Goal: Information Seeking & Learning: Find specific fact

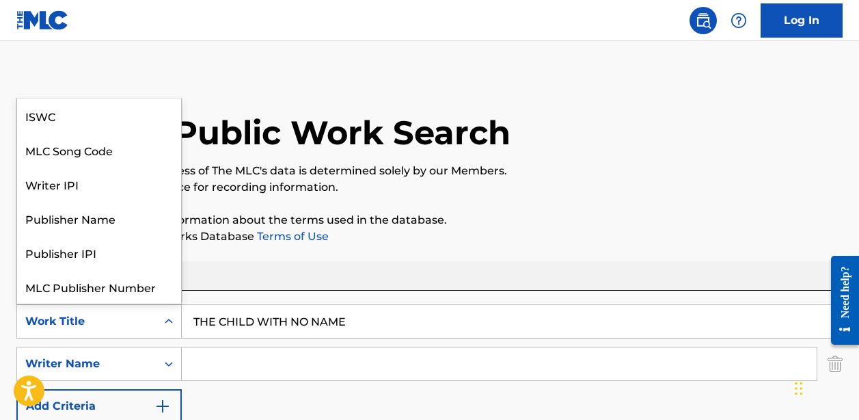
click at [147, 323] on div "Work Title" at bounding box center [86, 321] width 123 height 16
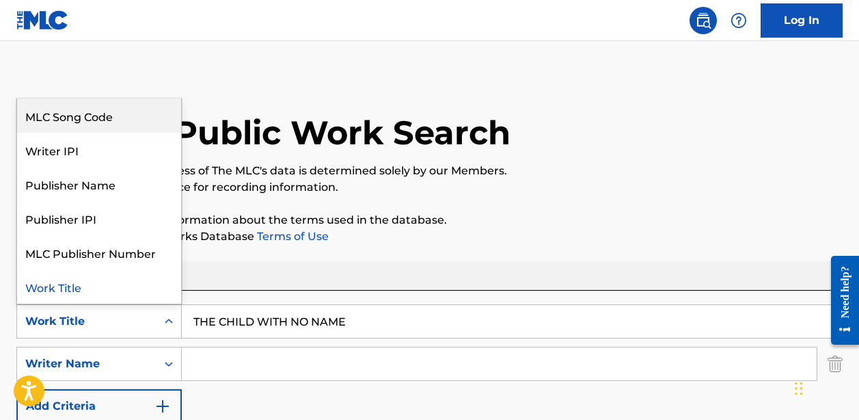
click at [100, 120] on div "MLC Song Code" at bounding box center [99, 115] width 164 height 34
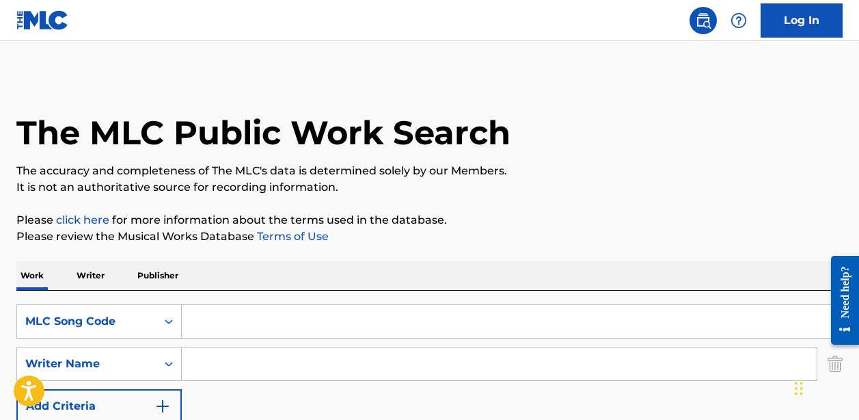
click at [313, 307] on input "Search Form" at bounding box center [512, 321] width 660 height 33
paste input "SC0E84"
type input "SC0E84"
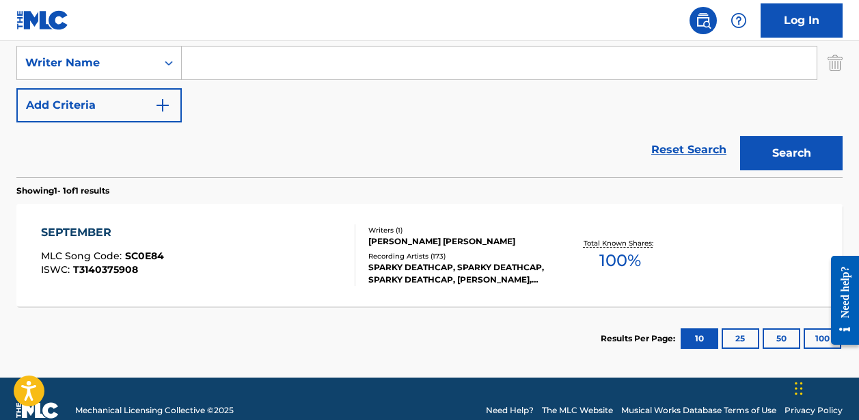
scroll to position [317, 0]
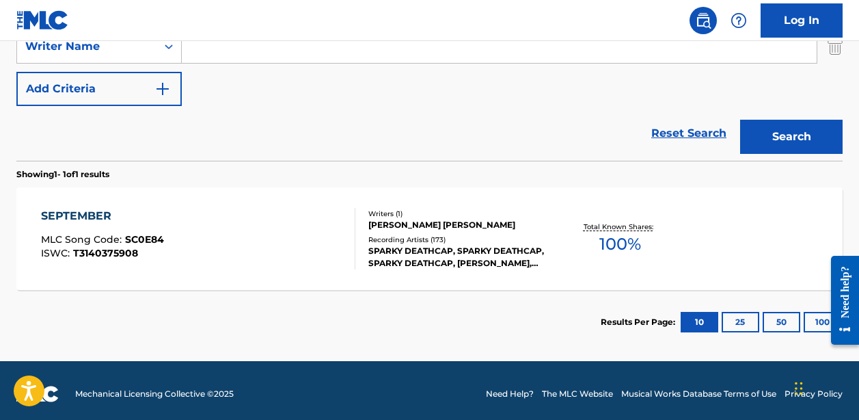
click at [318, 238] on div "SEPTEMBER MLC Song Code : SC0E84 ISWC : T3140375908" at bounding box center [198, 238] width 314 height 61
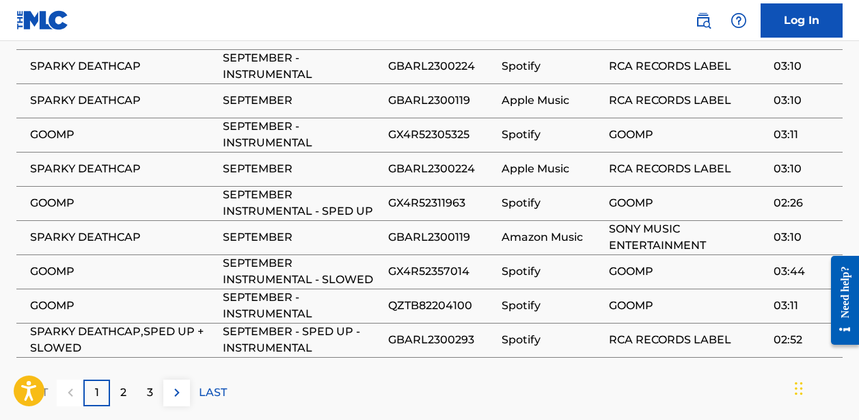
scroll to position [40, 0]
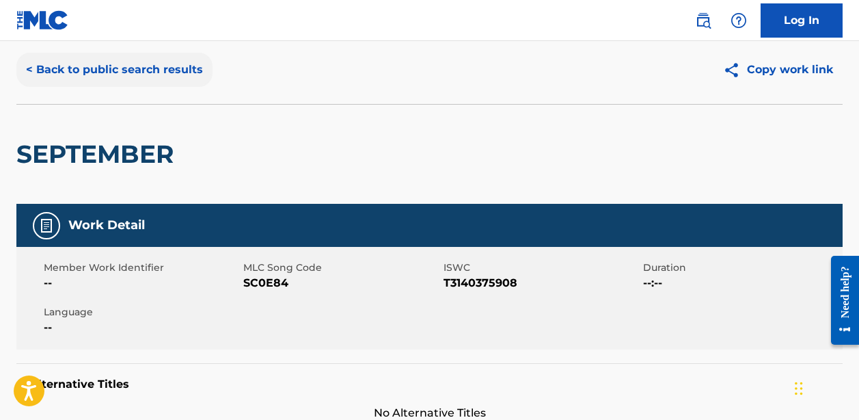
click at [156, 74] on button "< Back to public search results" at bounding box center [114, 70] width 196 height 34
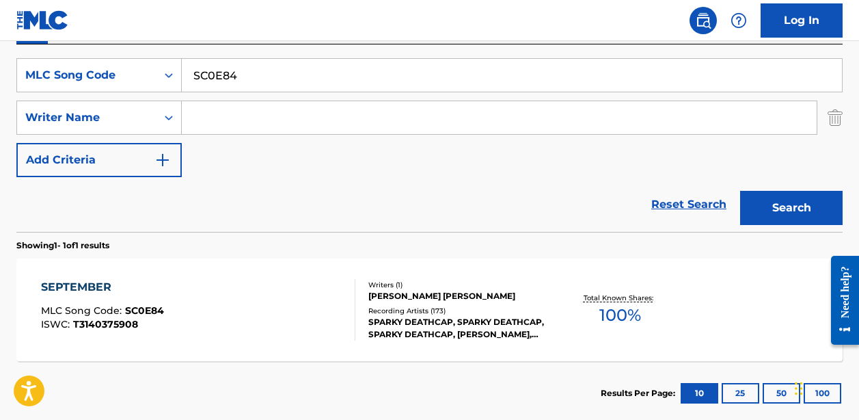
click at [232, 79] on input "SC0E84" at bounding box center [512, 75] width 660 height 33
paste input "[PERSON_NAME] [OUR MERCILESS HOME'WAR'K]"
drag, startPoint x: 487, startPoint y: 77, endPoint x: 296, endPoint y: 72, distance: 190.7
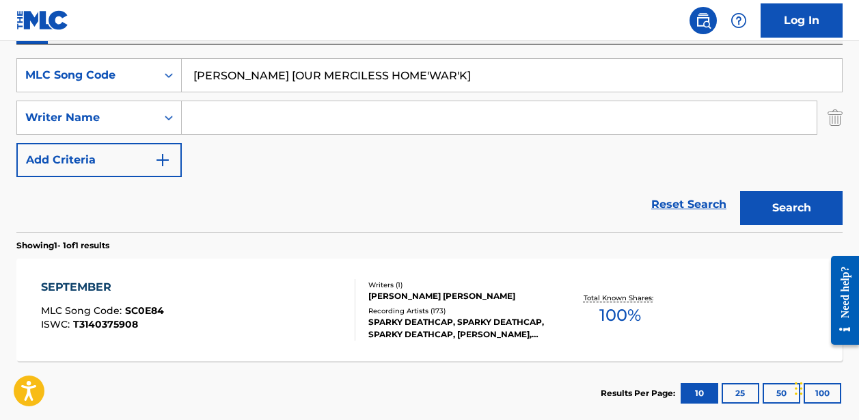
click at [296, 72] on input "[PERSON_NAME] [OUR MERCILESS HOME'WAR'K]" at bounding box center [512, 75] width 660 height 33
type input "[PERSON_NAME]"
click at [102, 79] on div "MLC Song Code" at bounding box center [86, 75] width 123 height 16
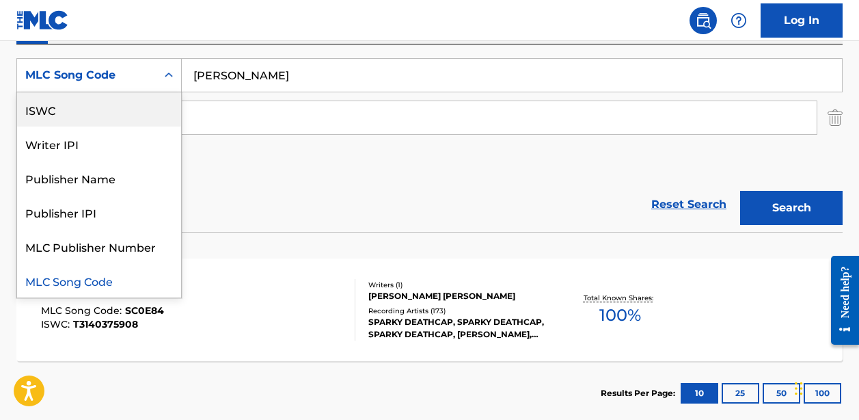
scroll to position [0, 0]
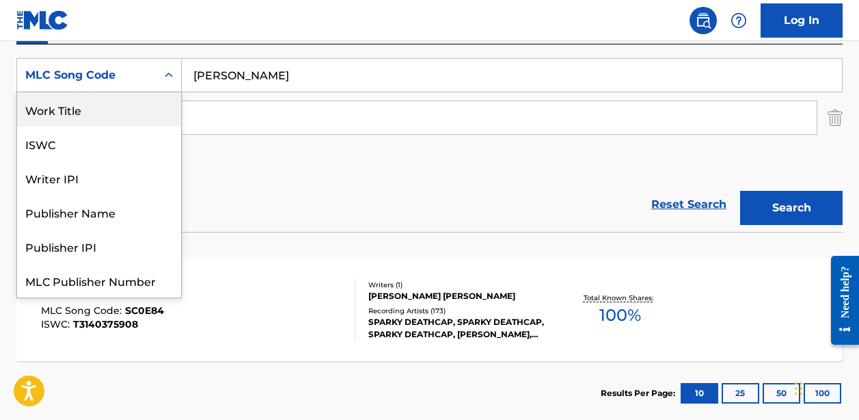
click at [98, 108] on div "Work Title" at bounding box center [99, 109] width 164 height 34
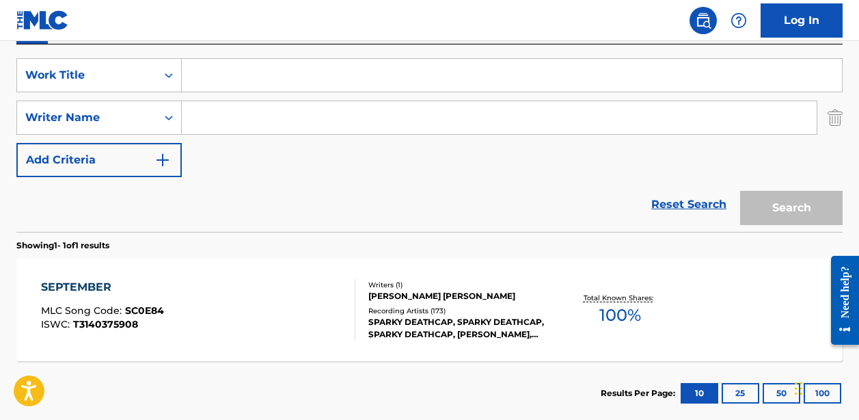
click at [562, 74] on input "Search Form" at bounding box center [512, 75] width 660 height 33
paste input "[PERSON_NAME] [OUR MERCILESS HOME'WAR'K]"
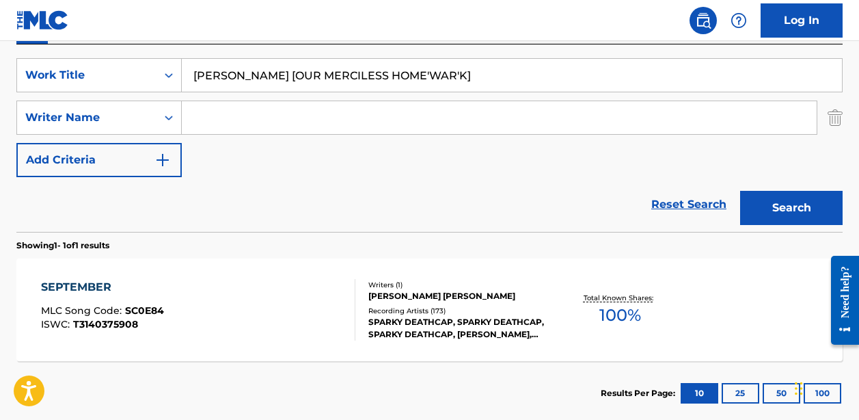
drag, startPoint x: 504, startPoint y: 79, endPoint x: 295, endPoint y: 76, distance: 209.1
click at [295, 76] on input "[PERSON_NAME] [OUR MERCILESS HOME'WAR'K]" at bounding box center [512, 75] width 660 height 33
click at [791, 208] on button "Search" at bounding box center [791, 208] width 102 height 34
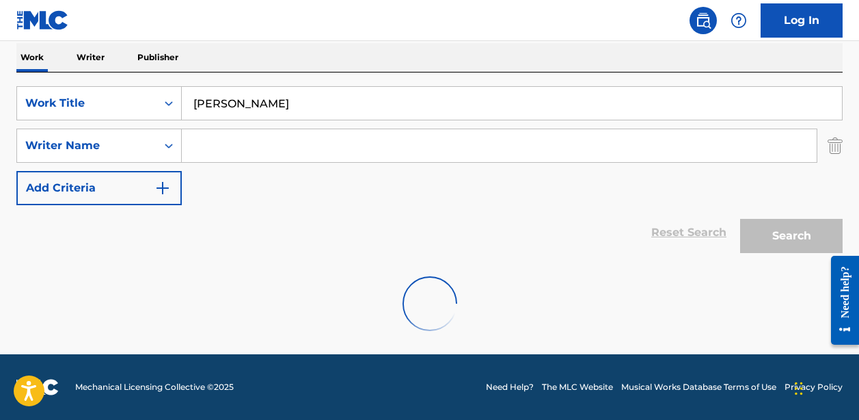
scroll to position [218, 0]
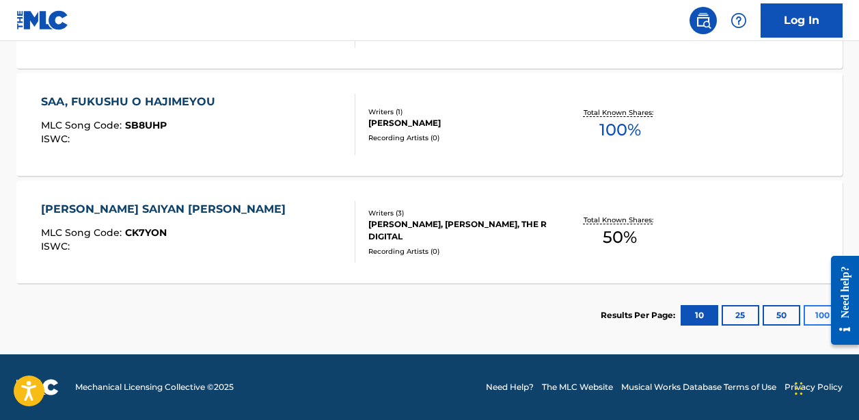
click at [817, 312] on button "100" at bounding box center [823, 315] width 38 height 20
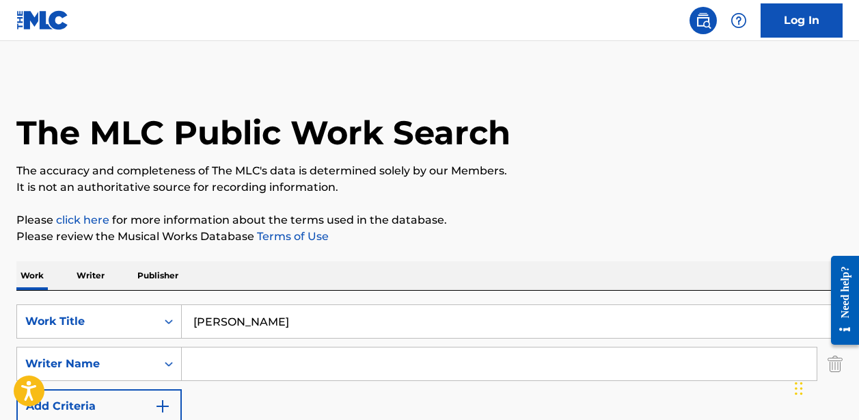
scroll to position [0, 0]
click at [224, 327] on input "[PERSON_NAME]" at bounding box center [512, 321] width 660 height 33
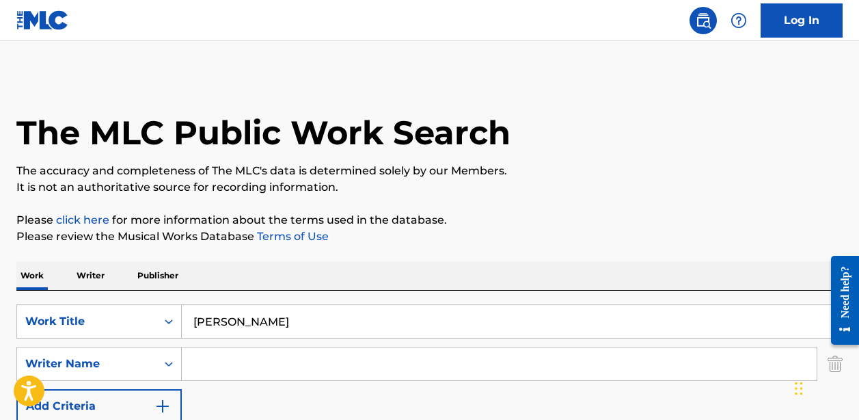
paste input "LISMAR: BZRP MUSIC SESSIONS, VOL. 60"
drag, startPoint x: 480, startPoint y: 320, endPoint x: 223, endPoint y: 318, distance: 256.2
click at [223, 318] on input "LISMAR: BZRP MUSIC SESSIONS, VOL. 60" at bounding box center [512, 321] width 660 height 33
click at [233, 318] on input "LISMAR: BZRP MUSIC SESSIONS, VOL. 60" at bounding box center [512, 321] width 660 height 33
drag, startPoint x: 236, startPoint y: 318, endPoint x: 469, endPoint y: 313, distance: 233.1
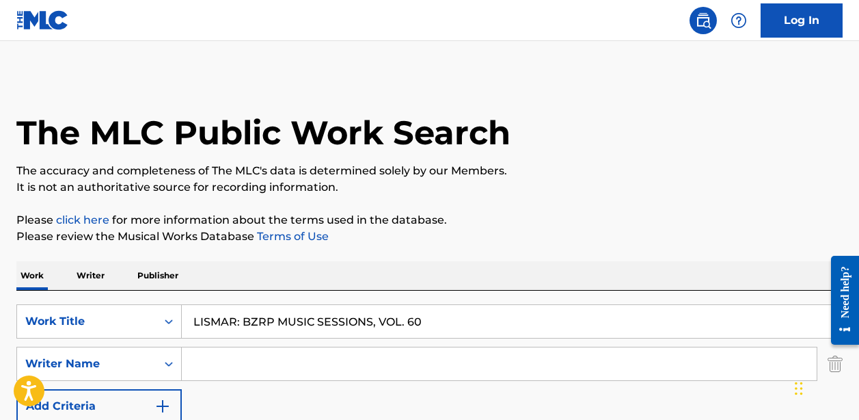
click at [468, 316] on input "LISMAR: BZRP MUSIC SESSIONS, VOL. 60" at bounding box center [512, 321] width 660 height 33
type input "LISMAR"
click at [255, 365] on input "Search Form" at bounding box center [499, 363] width 635 height 33
paste input "[PERSON_NAME]"
type input "[PERSON_NAME]"
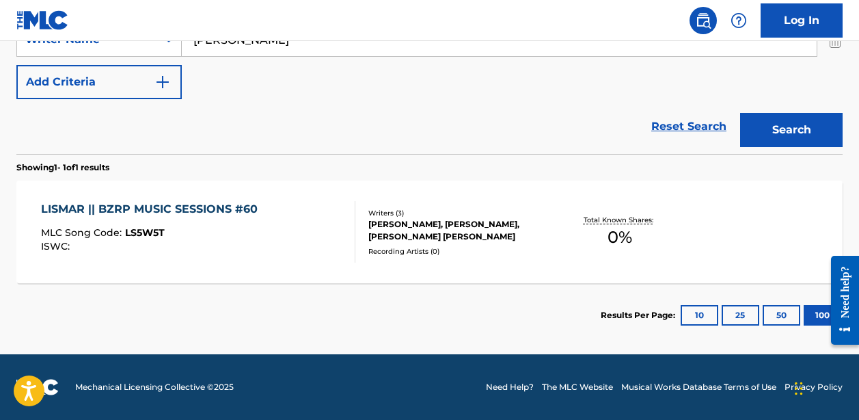
scroll to position [324, 0]
click at [92, 245] on div "ISWC :" at bounding box center [152, 246] width 223 height 10
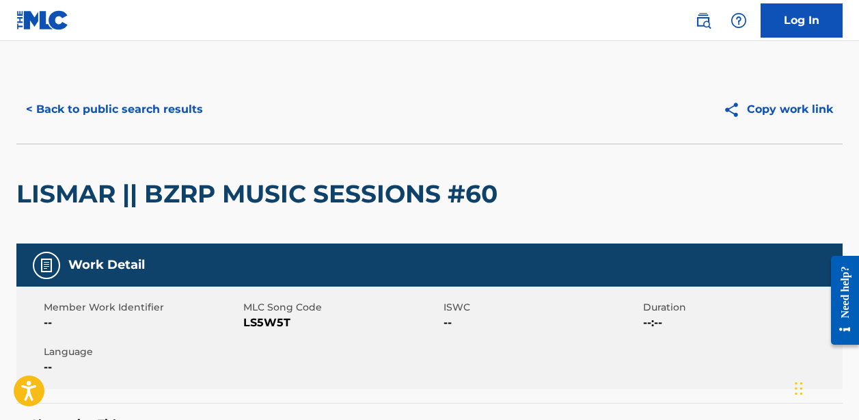
click at [270, 321] on span "LS5W5T" at bounding box center [341, 322] width 196 height 16
click at [270, 320] on span "LS5W5T" at bounding box center [341, 322] width 196 height 16
copy span "LS5W5T"
click at [190, 117] on button "< Back to public search results" at bounding box center [114, 109] width 196 height 34
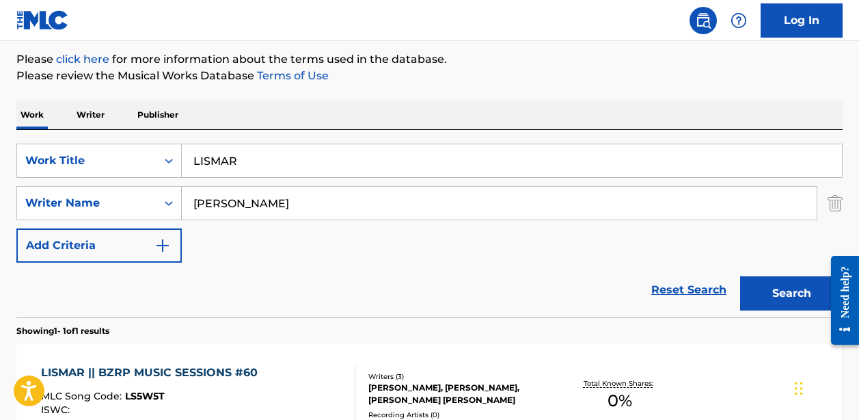
scroll to position [134, 0]
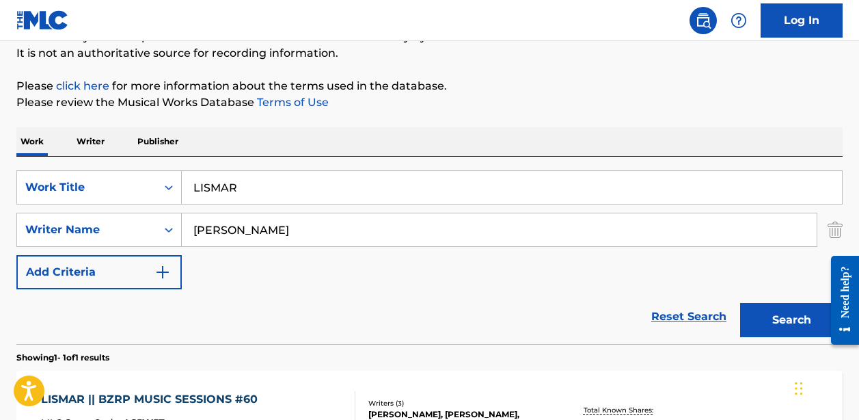
click at [232, 178] on input "LISMAR" at bounding box center [512, 187] width 660 height 33
paste input "BAD DAY"
type input "BAD DAY"
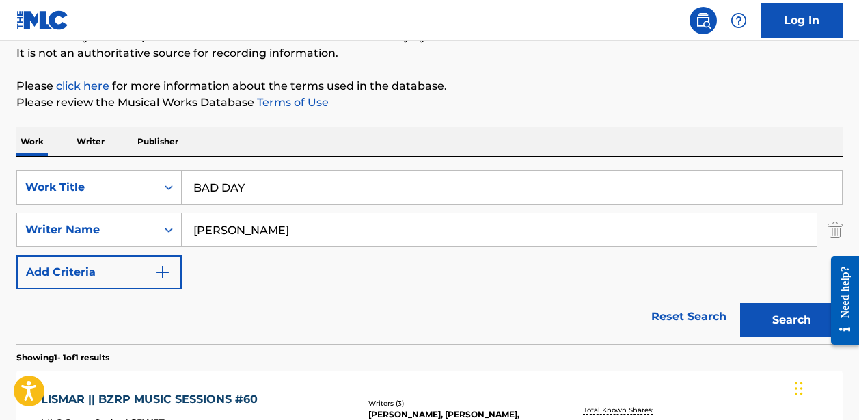
click at [496, 92] on p "Please click here for more information about the terms used in the database." at bounding box center [429, 86] width 826 height 16
click at [352, 230] on input "[PERSON_NAME]" at bounding box center [499, 229] width 635 height 33
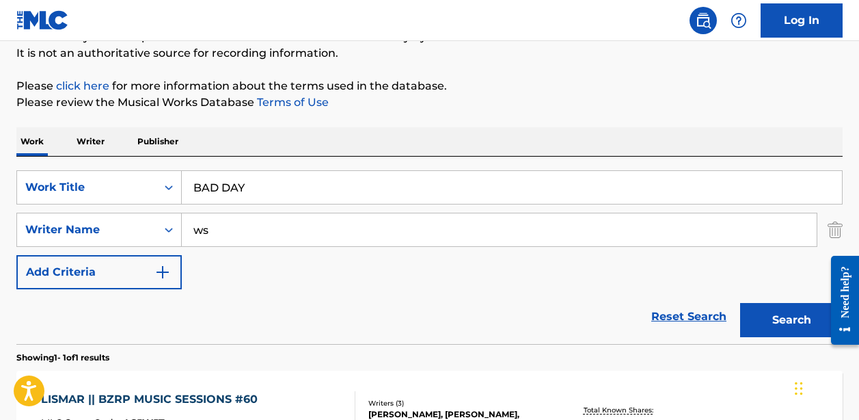
type input "w"
type input "[PERSON_NAME]"
click at [791, 320] on button "Search" at bounding box center [791, 320] width 102 height 34
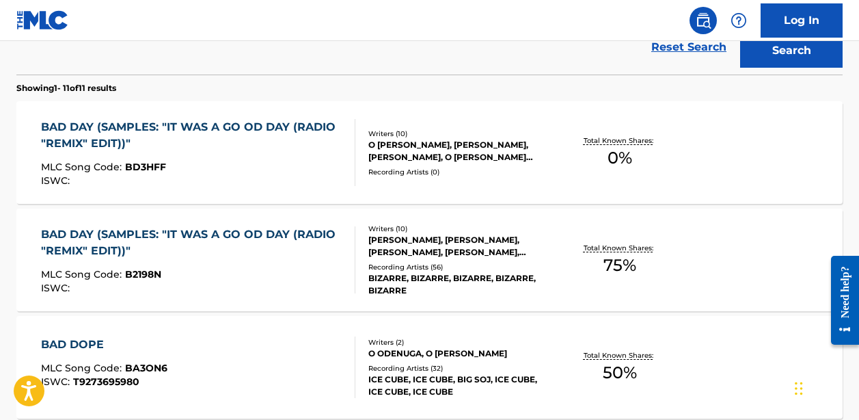
scroll to position [417, 0]
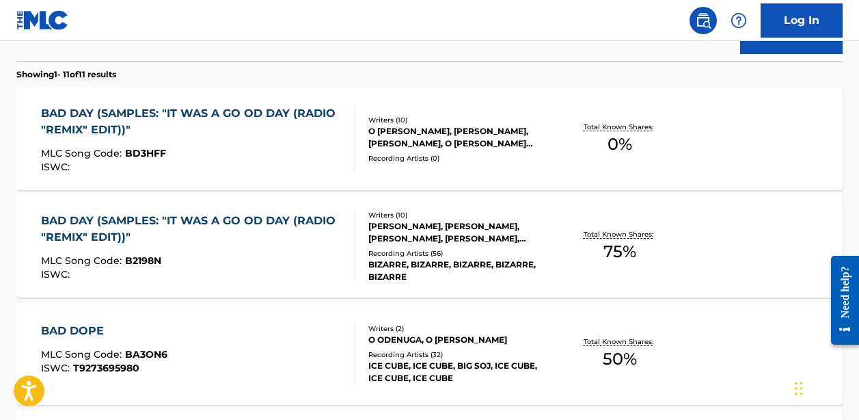
click at [411, 268] on div "BIZARRE, BIZARRE, BIZARRE, BIZARRE, BIZARRE" at bounding box center [459, 270] width 183 height 25
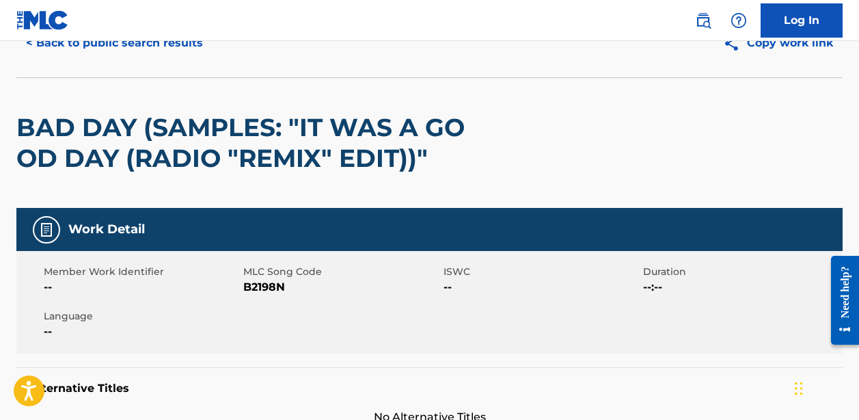
scroll to position [67, 0]
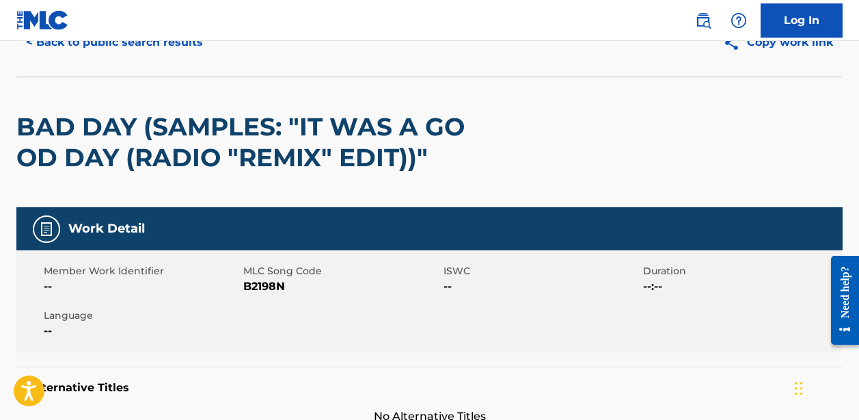
click at [264, 286] on span "B2198N" at bounding box center [341, 286] width 196 height 16
copy span "B2198N"
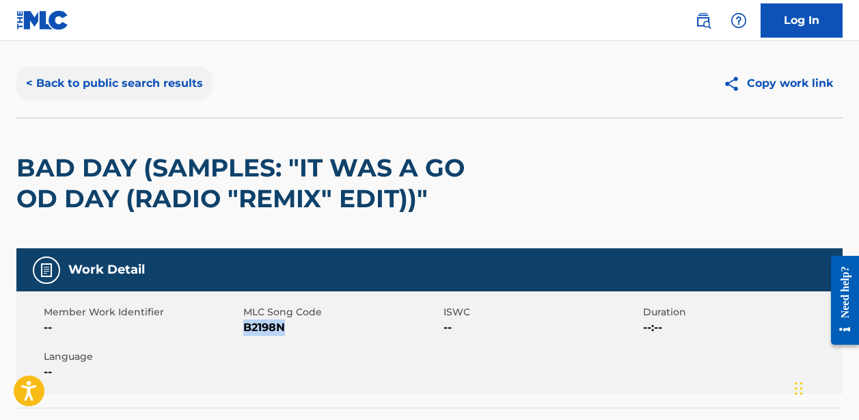
scroll to position [0, 0]
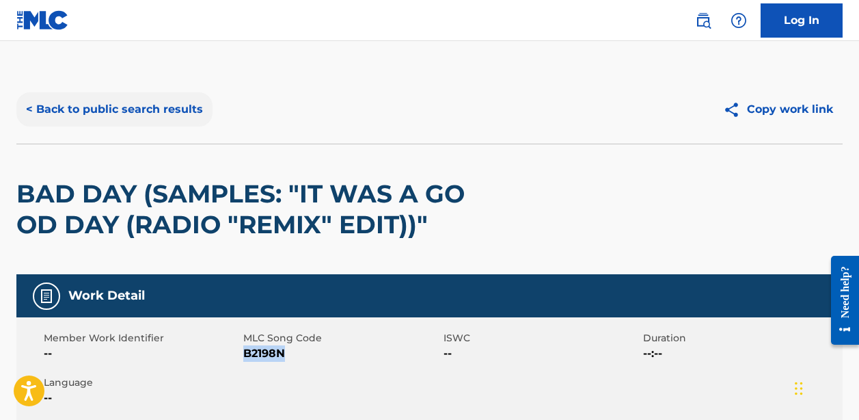
click at [153, 96] on button "< Back to public search results" at bounding box center [114, 109] width 196 height 34
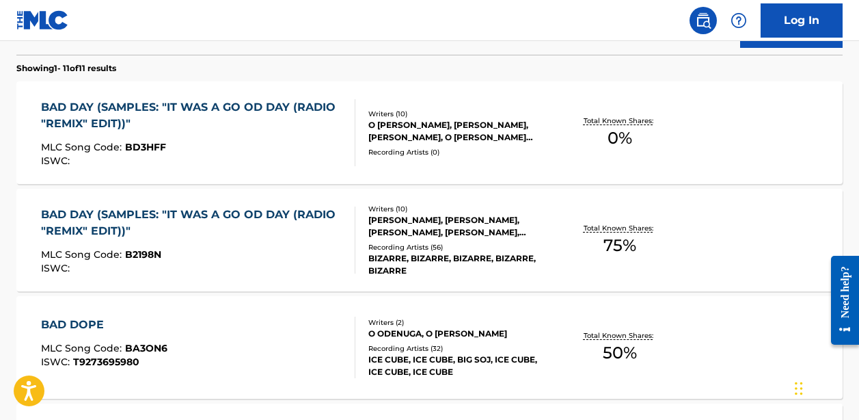
scroll to position [422, 0]
click at [376, 124] on div "O [PERSON_NAME], [PERSON_NAME], [PERSON_NAME], O [PERSON_NAME] [PERSON_NAME], […" at bounding box center [459, 132] width 183 height 25
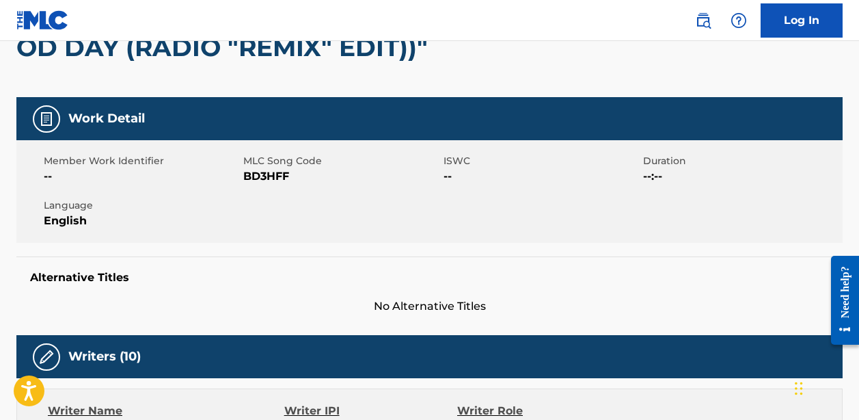
scroll to position [174, 0]
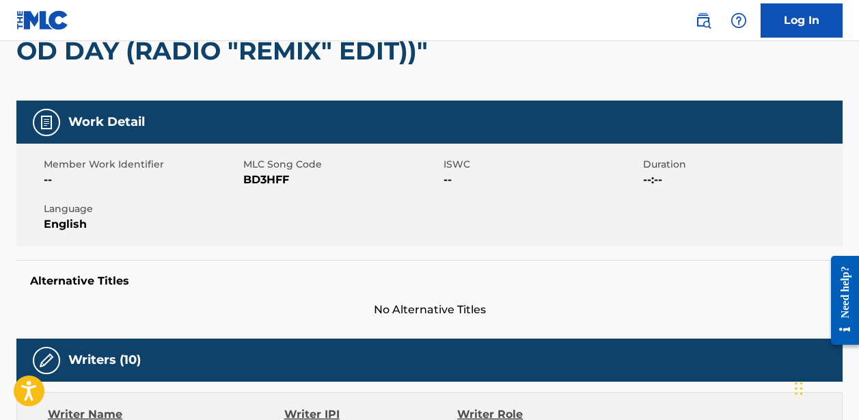
click at [280, 180] on span "BD3HFF" at bounding box center [341, 180] width 196 height 16
copy span "BD3HFF"
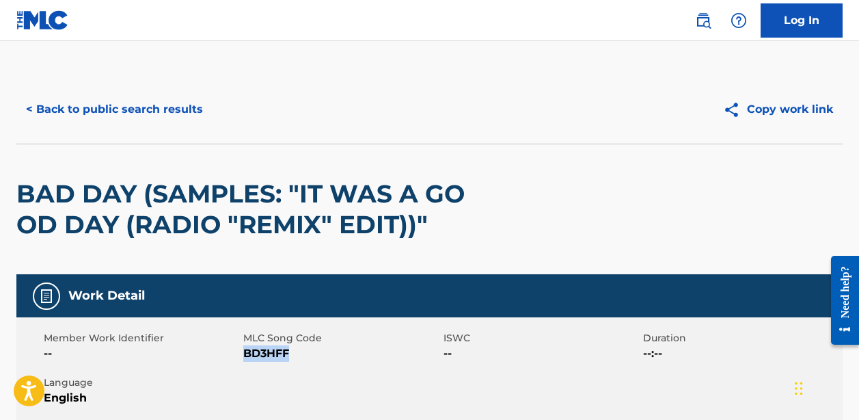
scroll to position [0, 0]
